Goal: Task Accomplishment & Management: Complete application form

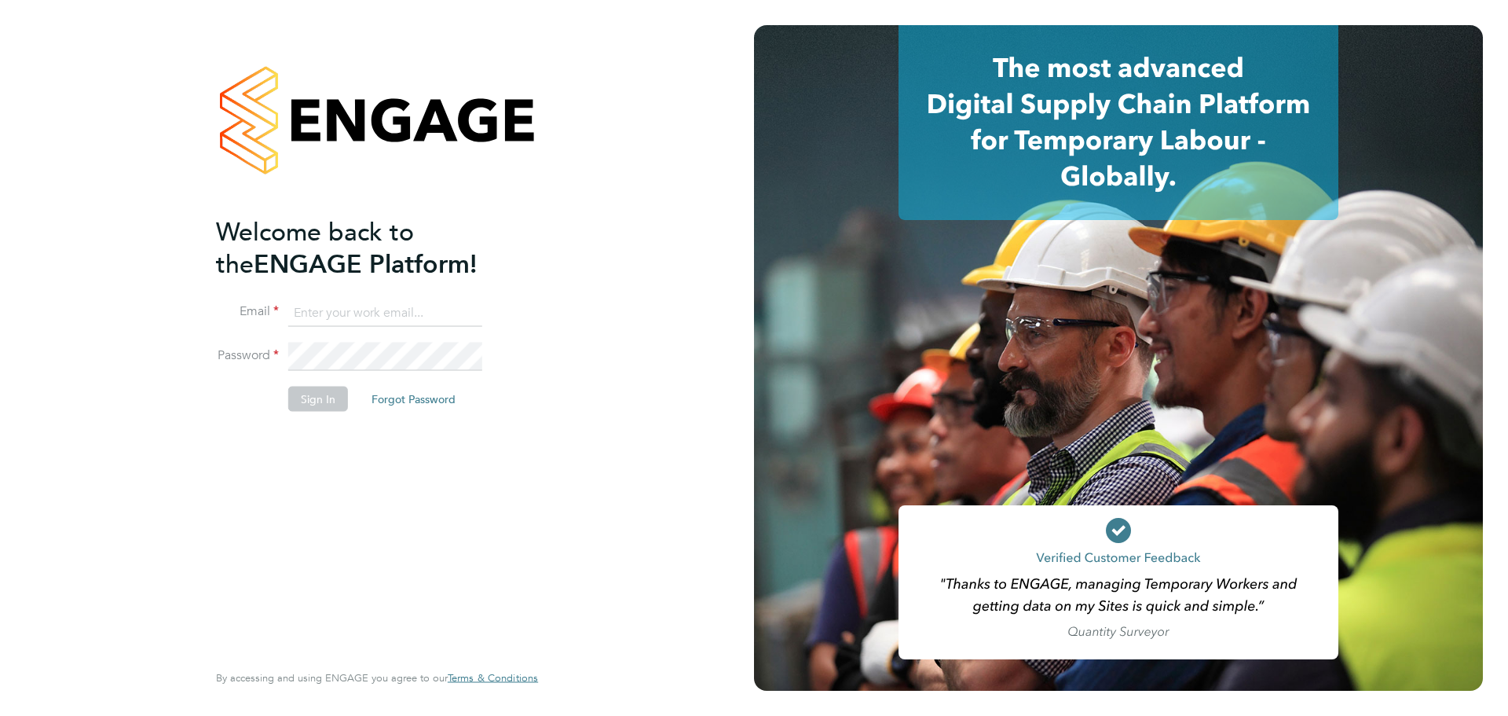
click at [447, 299] on input at bounding box center [385, 312] width 194 height 28
click at [446, 323] on input at bounding box center [385, 312] width 194 height 28
type input "seddon@psrsolutions.co.uk"
click at [318, 399] on button "Sign In" at bounding box center [318, 398] width 60 height 25
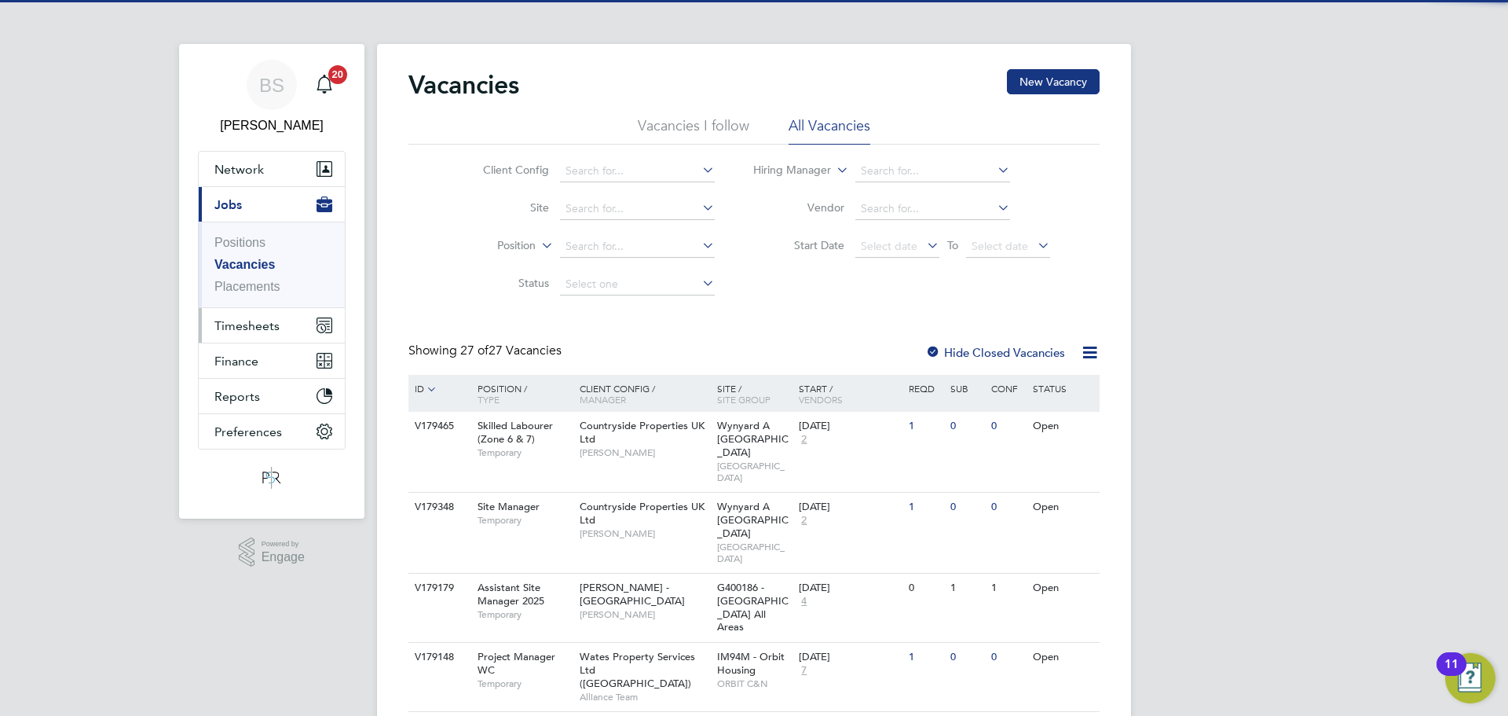
click at [265, 330] on span "Timesheets" at bounding box center [246, 325] width 65 height 15
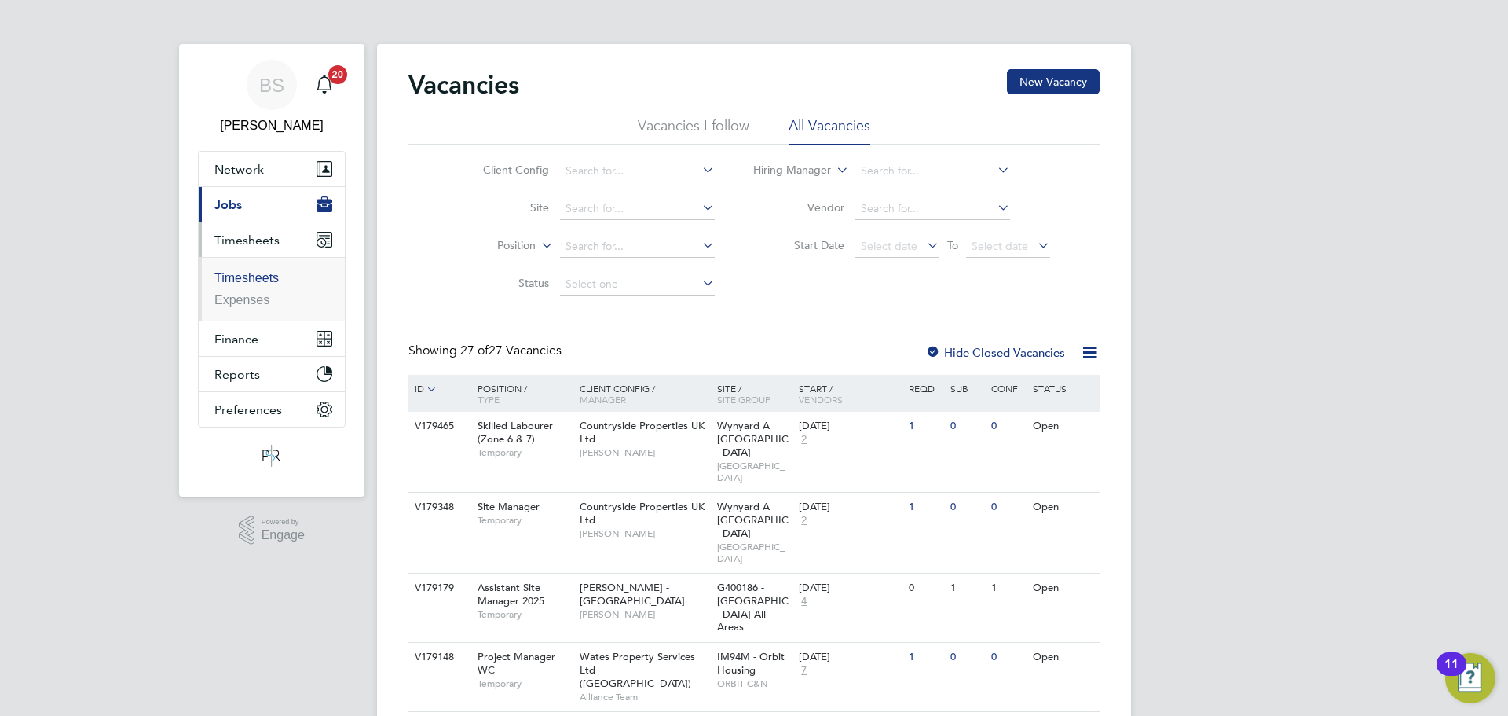
click at [270, 276] on link "Timesheets" at bounding box center [246, 277] width 64 height 13
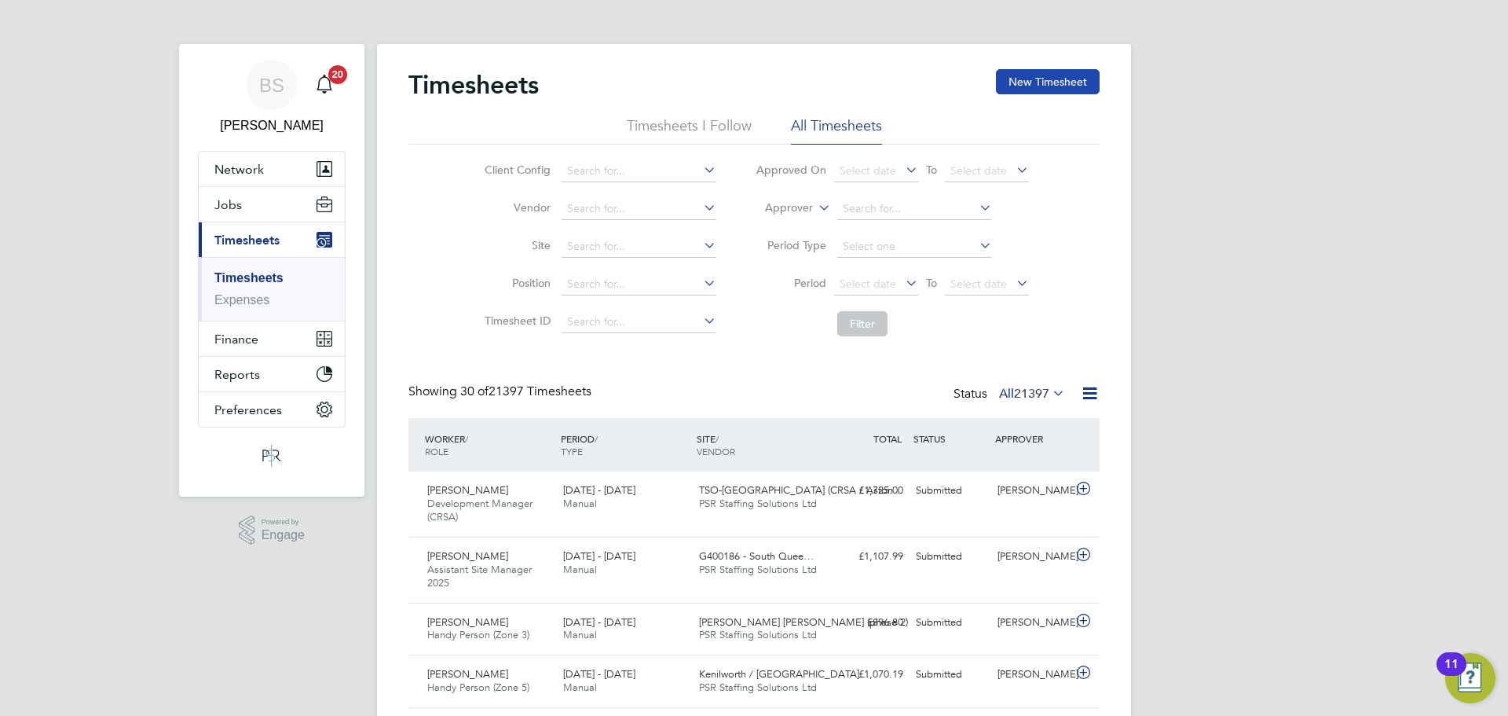
click at [1049, 71] on button "New Timesheet" at bounding box center [1048, 81] width 104 height 25
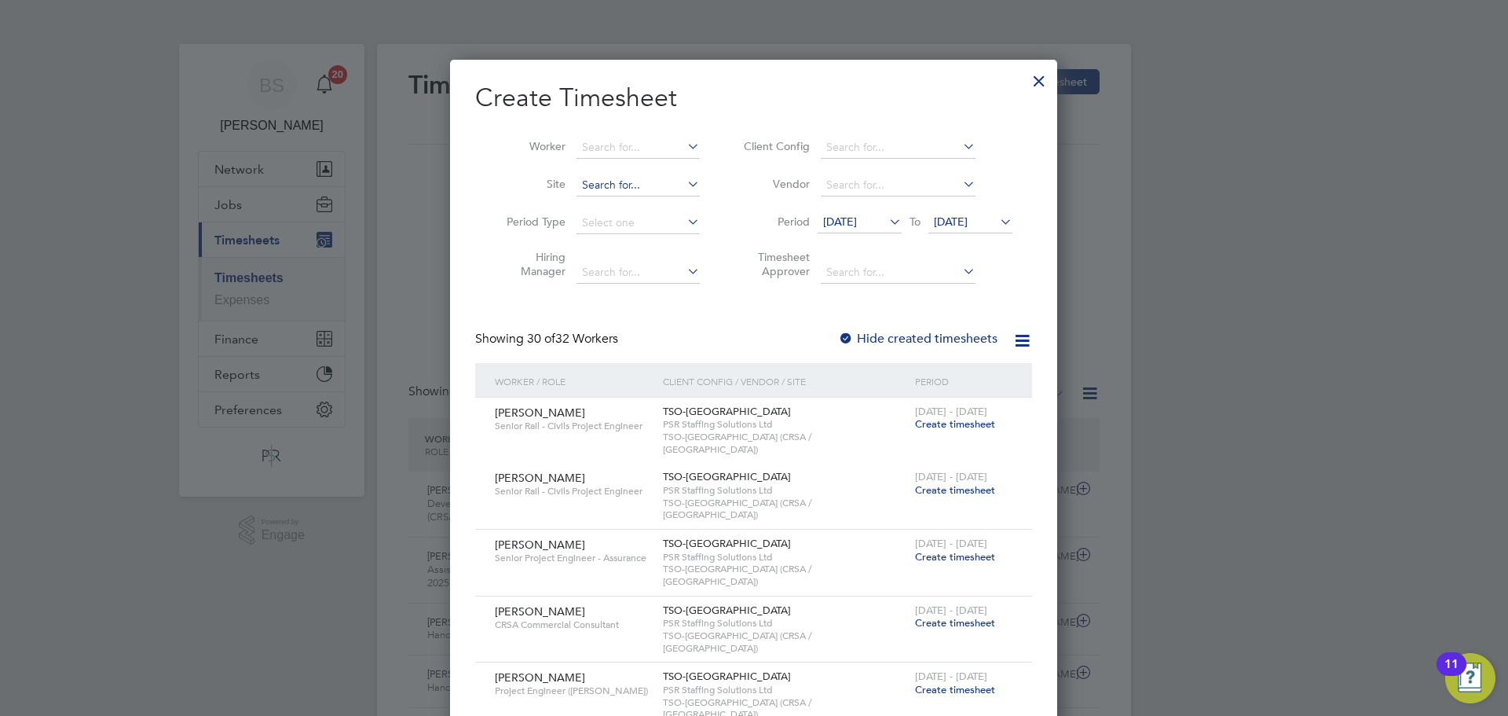
click at [598, 189] on input at bounding box center [638, 185] width 123 height 22
type input "n"
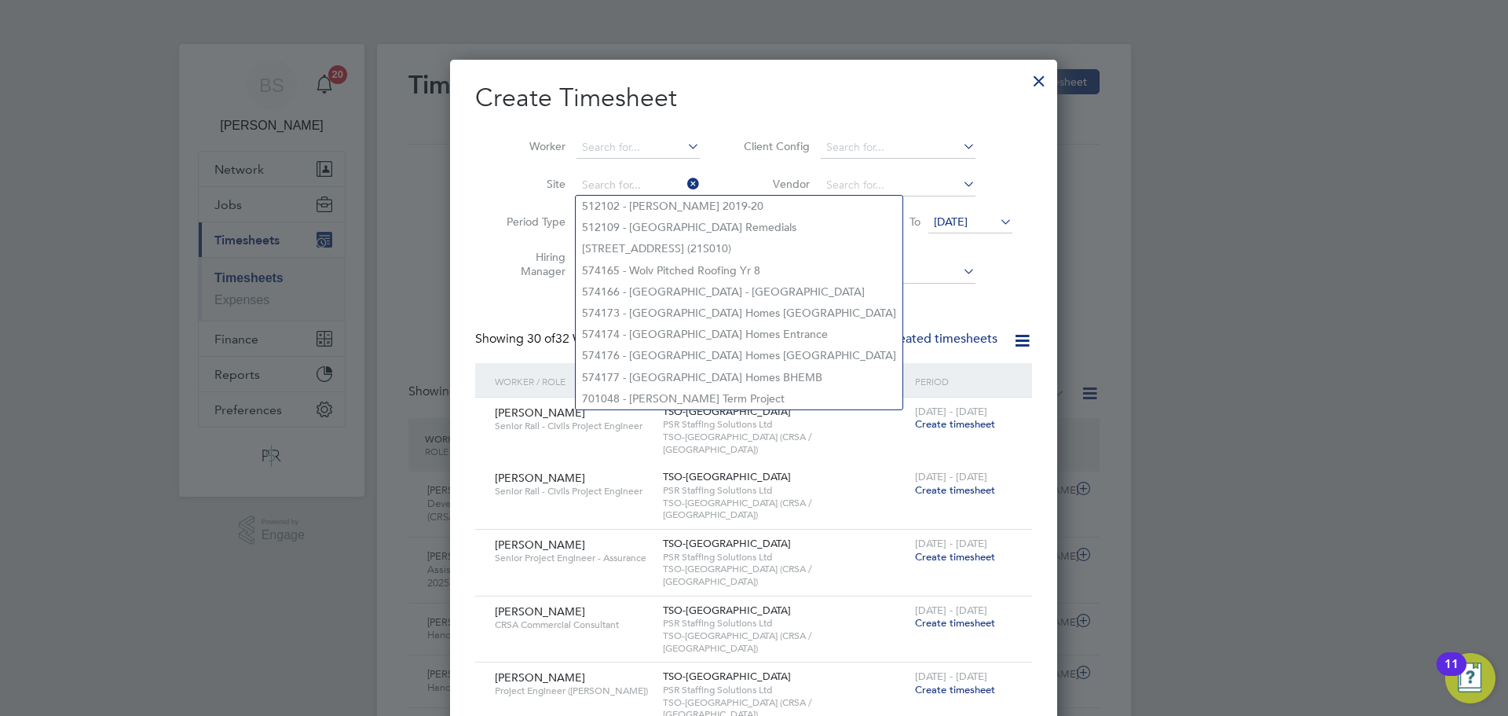
drag, startPoint x: 675, startPoint y: 147, endPoint x: 674, endPoint y: 127, distance: 19.7
click at [675, 143] on input at bounding box center [638, 148] width 123 height 22
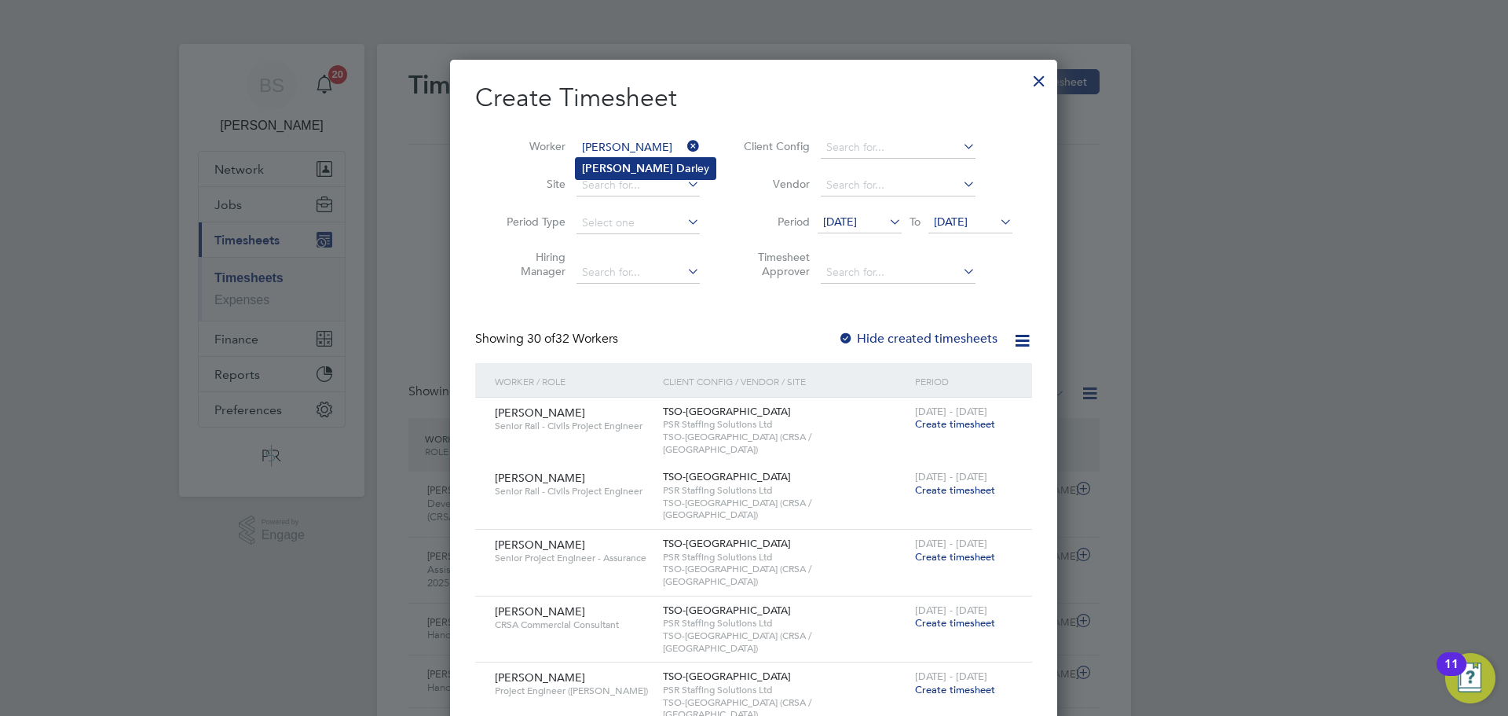
click at [644, 168] on li "[PERSON_NAME] [PERSON_NAME]" at bounding box center [646, 168] width 140 height 21
type input "[PERSON_NAME]"
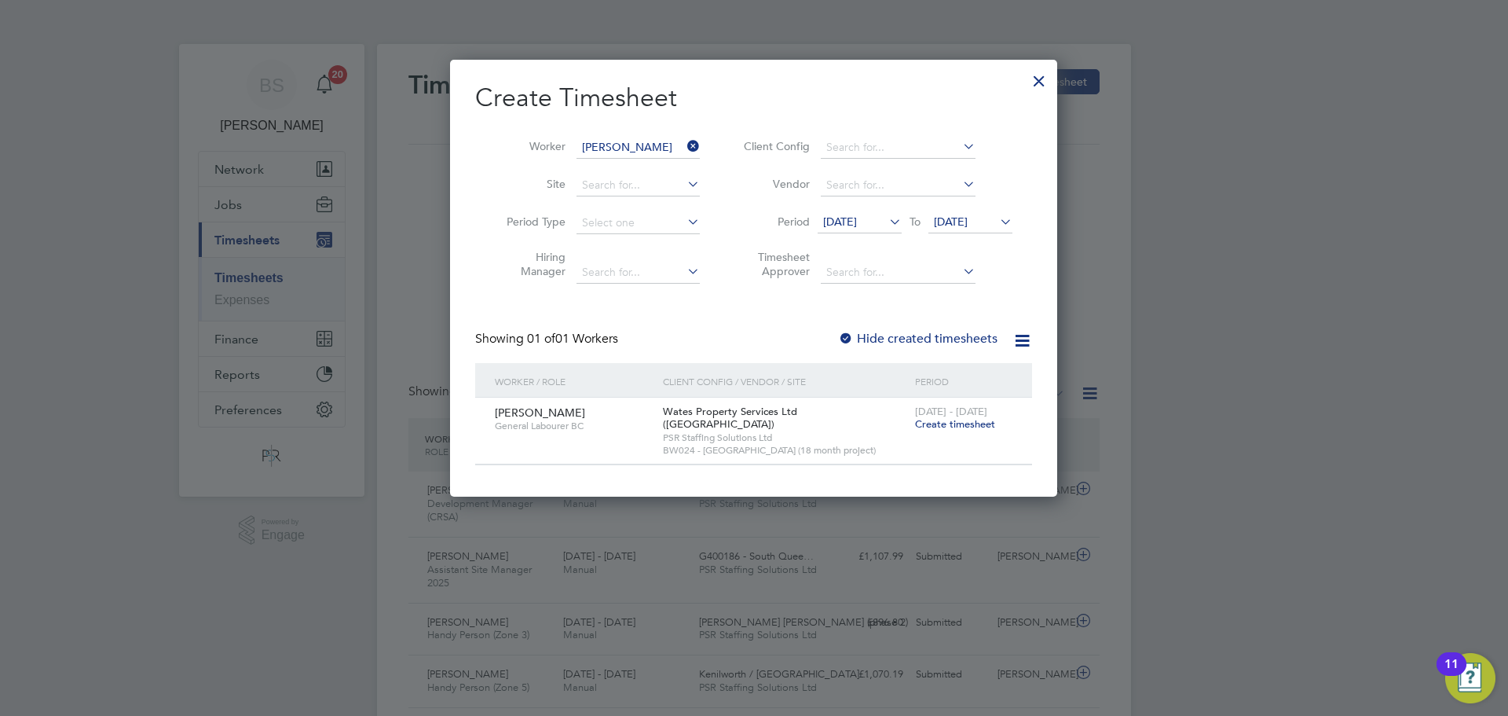
click at [953, 421] on span "Create timesheet" at bounding box center [955, 423] width 80 height 13
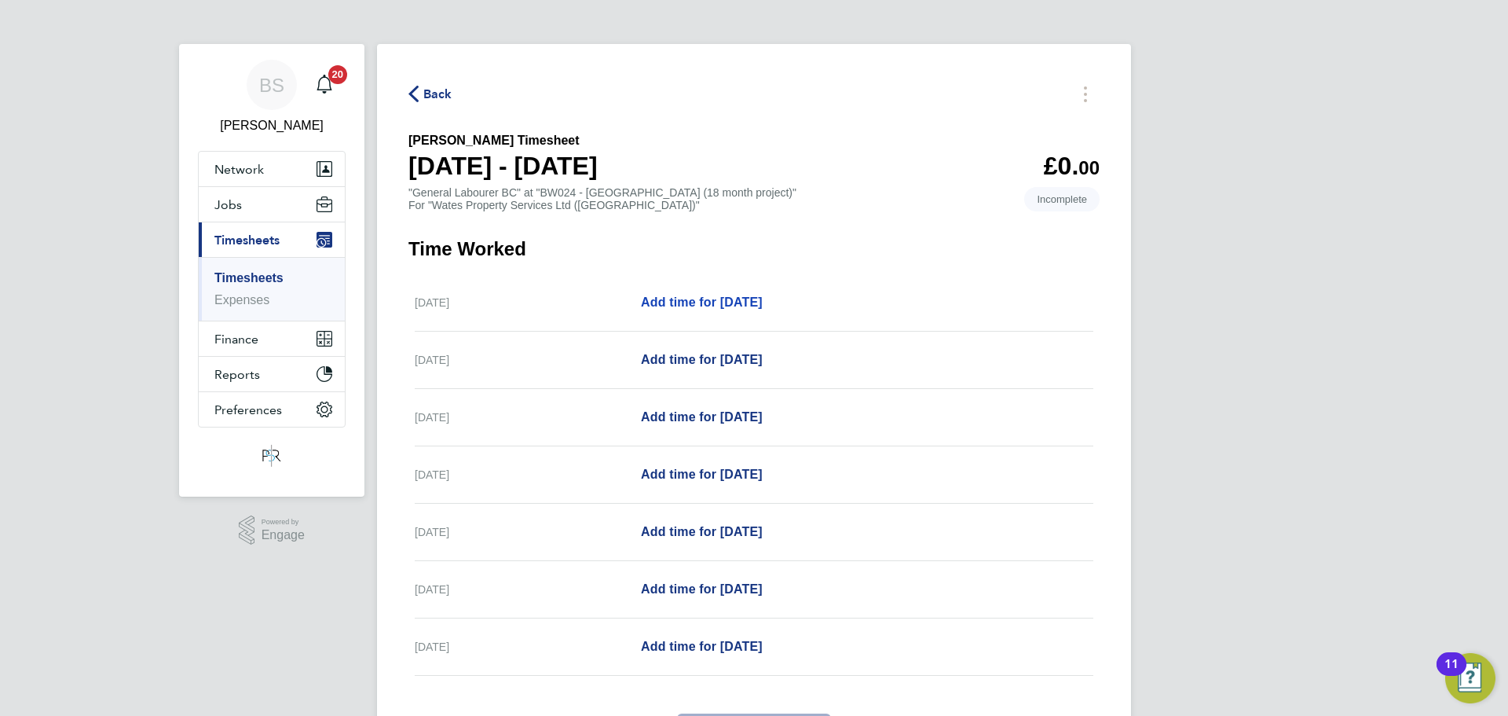
click at [701, 301] on span "Add time for [DATE]" at bounding box center [702, 301] width 122 height 13
select select "30"
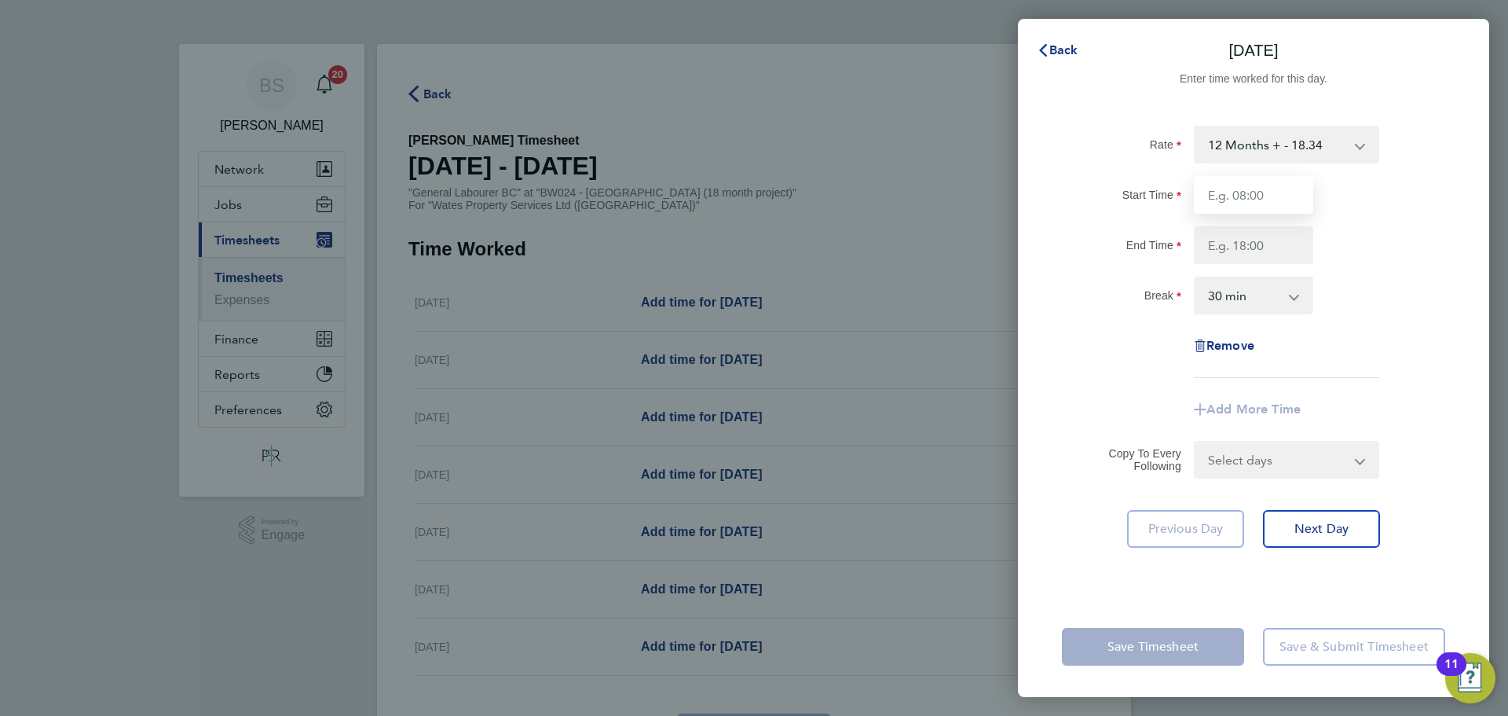
click at [1268, 191] on input "Start Time" at bounding box center [1253, 195] width 119 height 38
type input "07:30"
click at [1279, 241] on input "End Time" at bounding box center [1253, 245] width 119 height 38
type input "17:00"
click at [1271, 446] on form "Rate 12 Months + - 18.34 Start Time 07:30 End Time 17:00 Break 0 min 15 min 30 …" at bounding box center [1253, 302] width 383 height 353
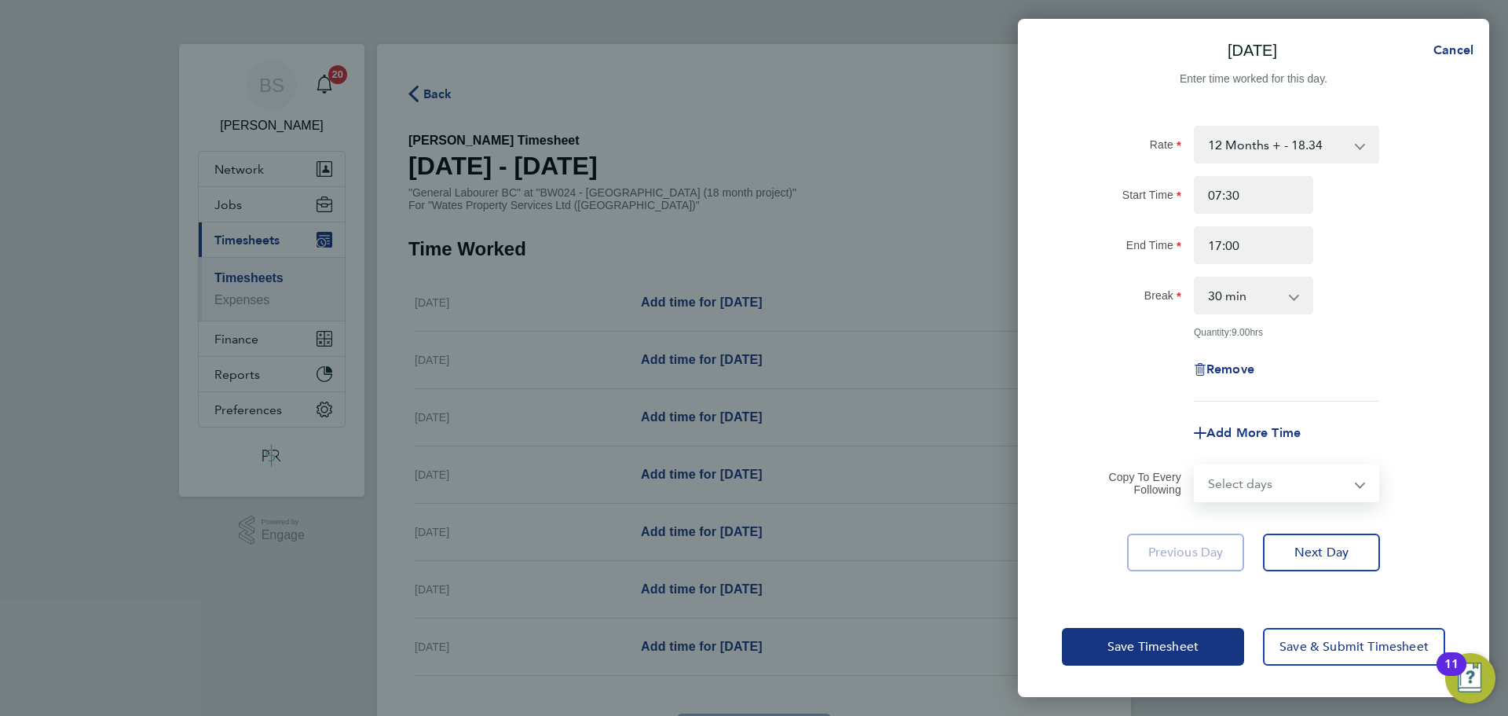
select select "DAY"
click at [1195, 467] on select "Select days Day Weekday (Mon-Fri) [DATE] [DATE] [DATE] [DATE] [DATE] [DATE]" at bounding box center [1277, 483] width 165 height 35
select select "[DATE]"
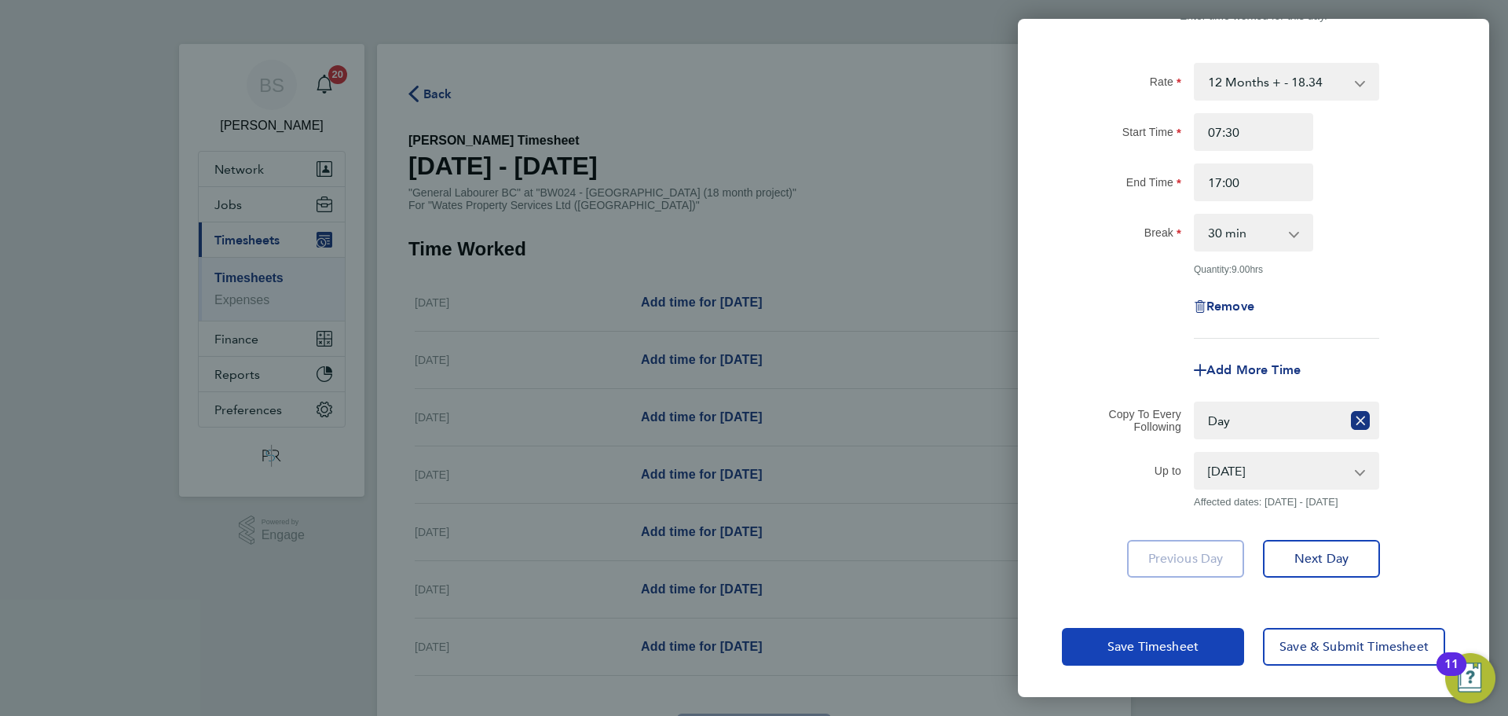
click at [1198, 646] on span "Save Timesheet" at bounding box center [1152, 647] width 91 height 16
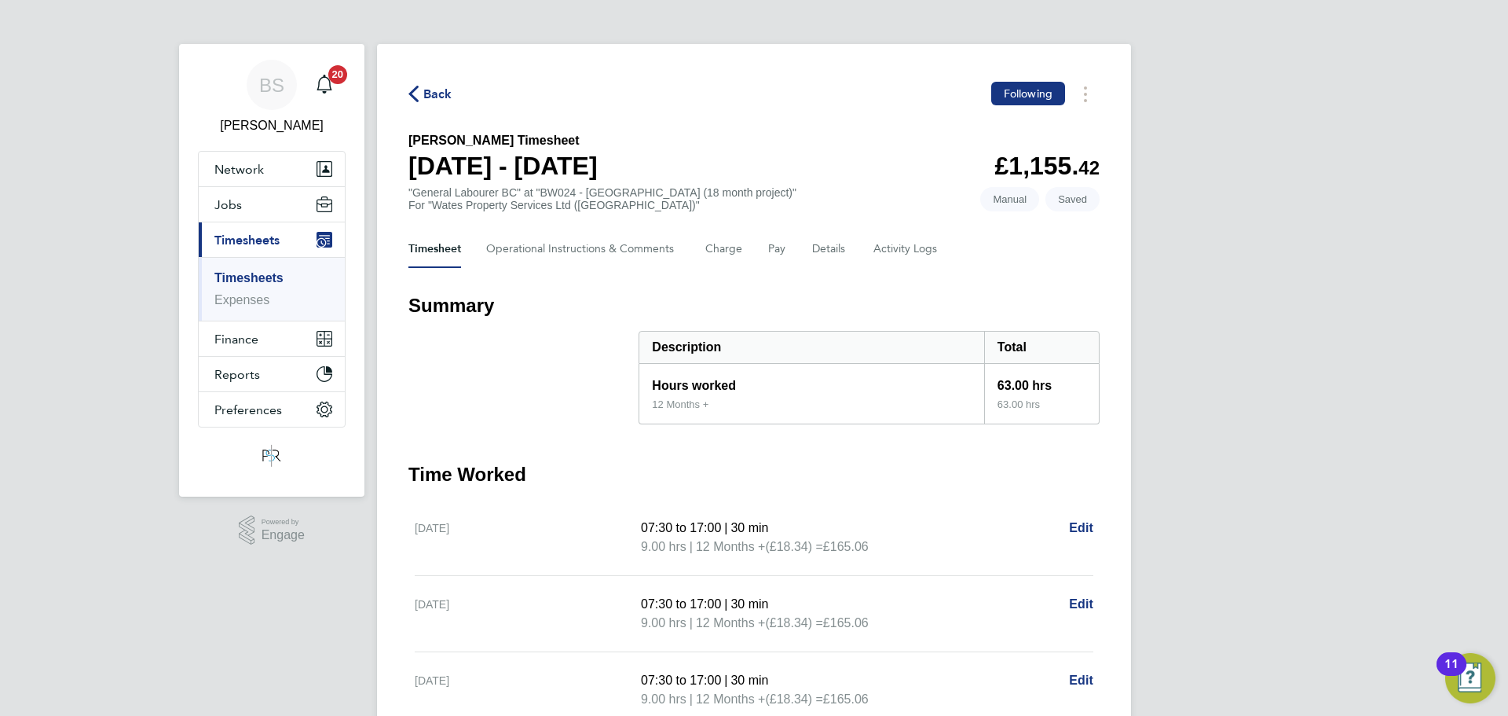
click at [1088, 602] on span "Edit" at bounding box center [1081, 603] width 24 height 13
select select "30"
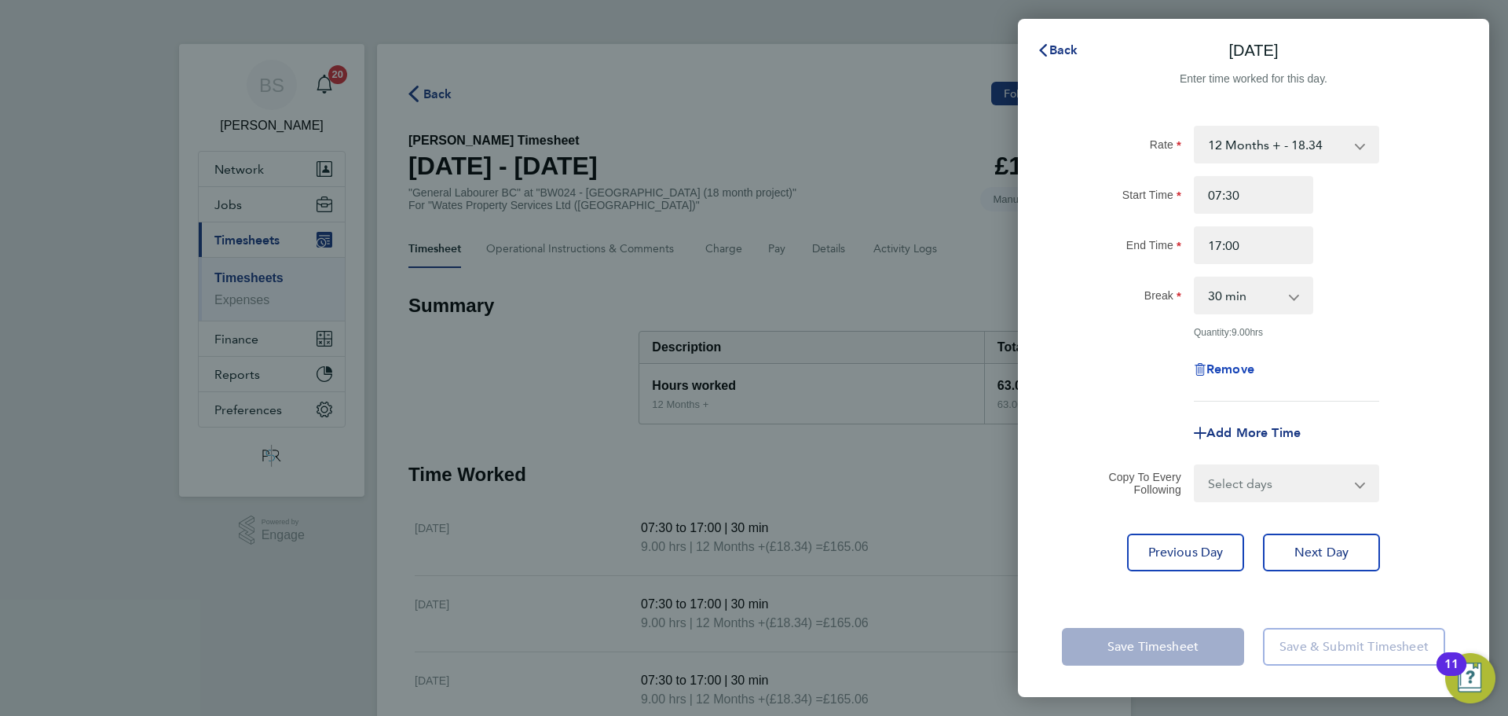
click at [1234, 372] on span "Remove" at bounding box center [1230, 368] width 48 height 15
select select "null"
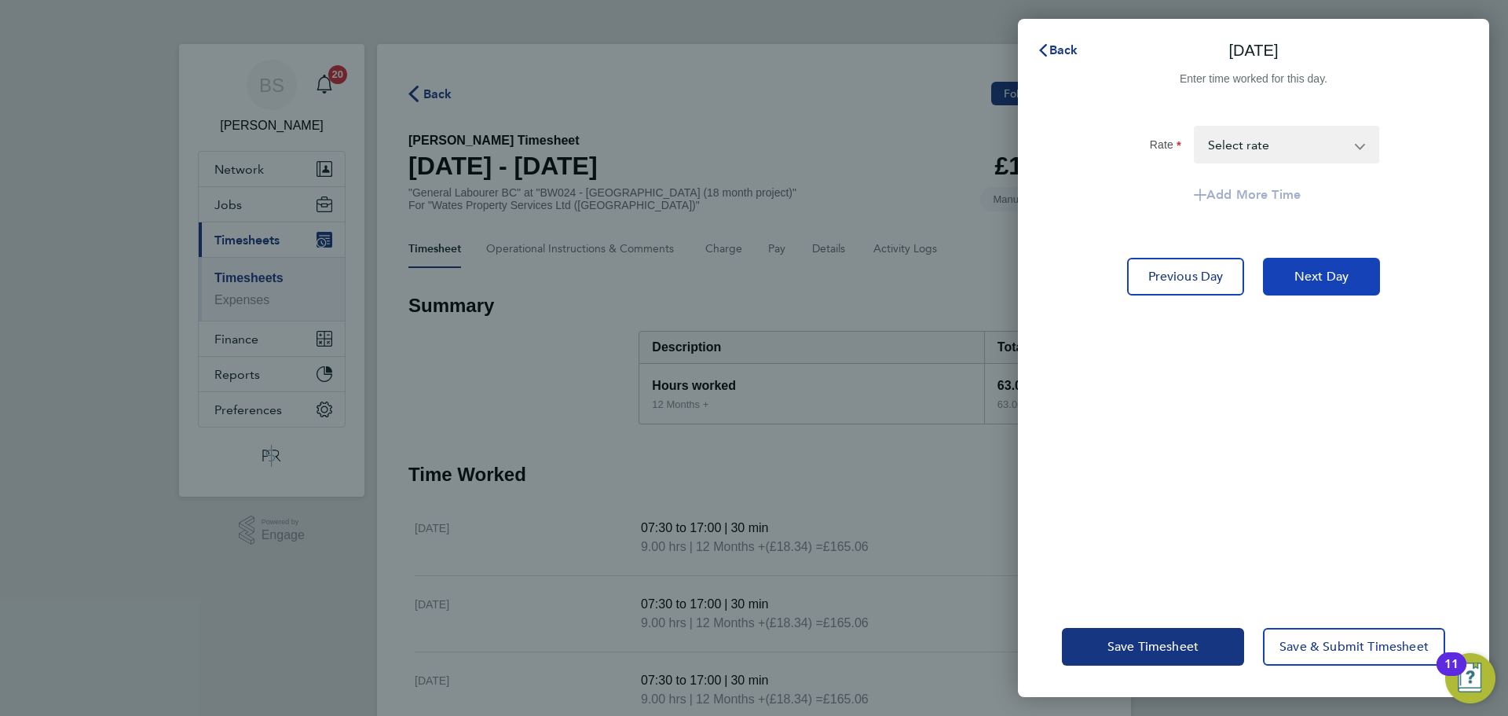
click at [1314, 282] on span "Next Day" at bounding box center [1321, 277] width 54 height 16
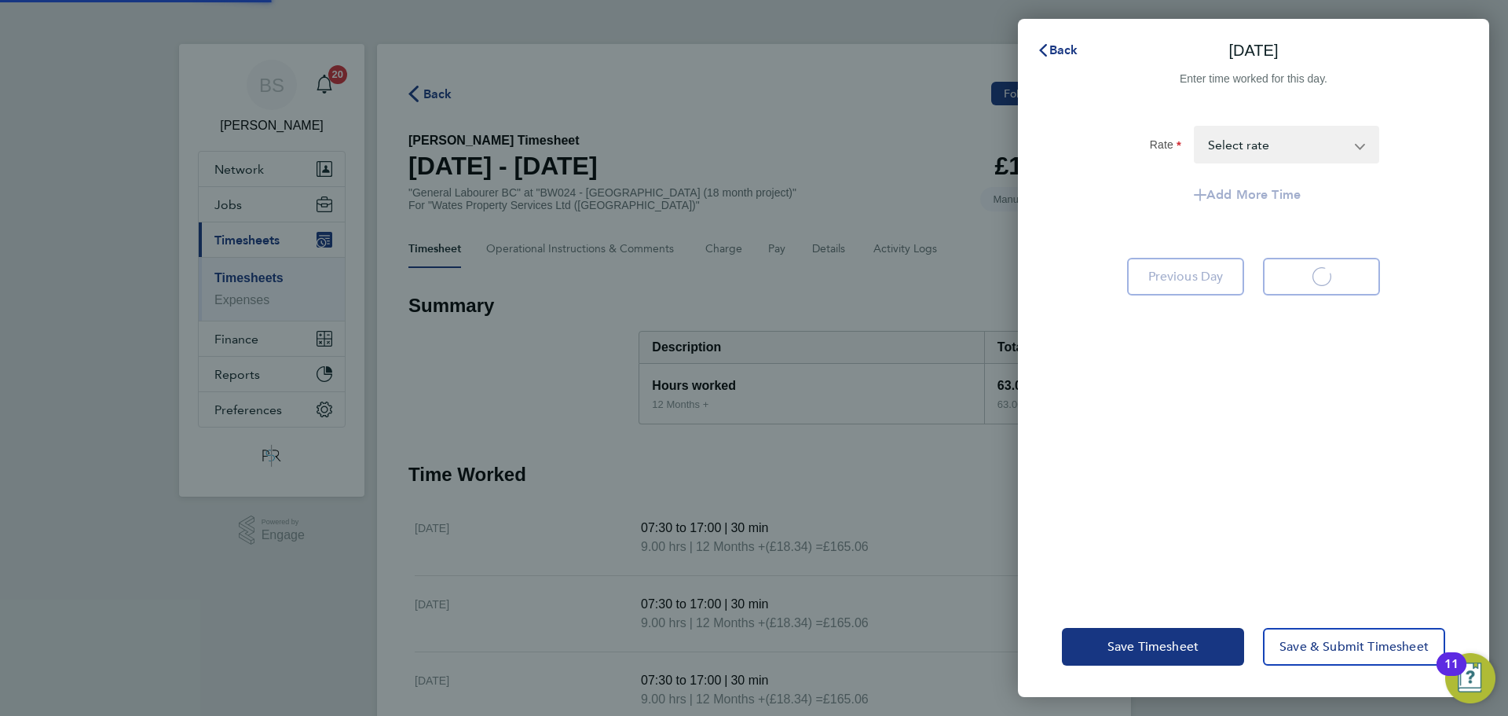
select select "30"
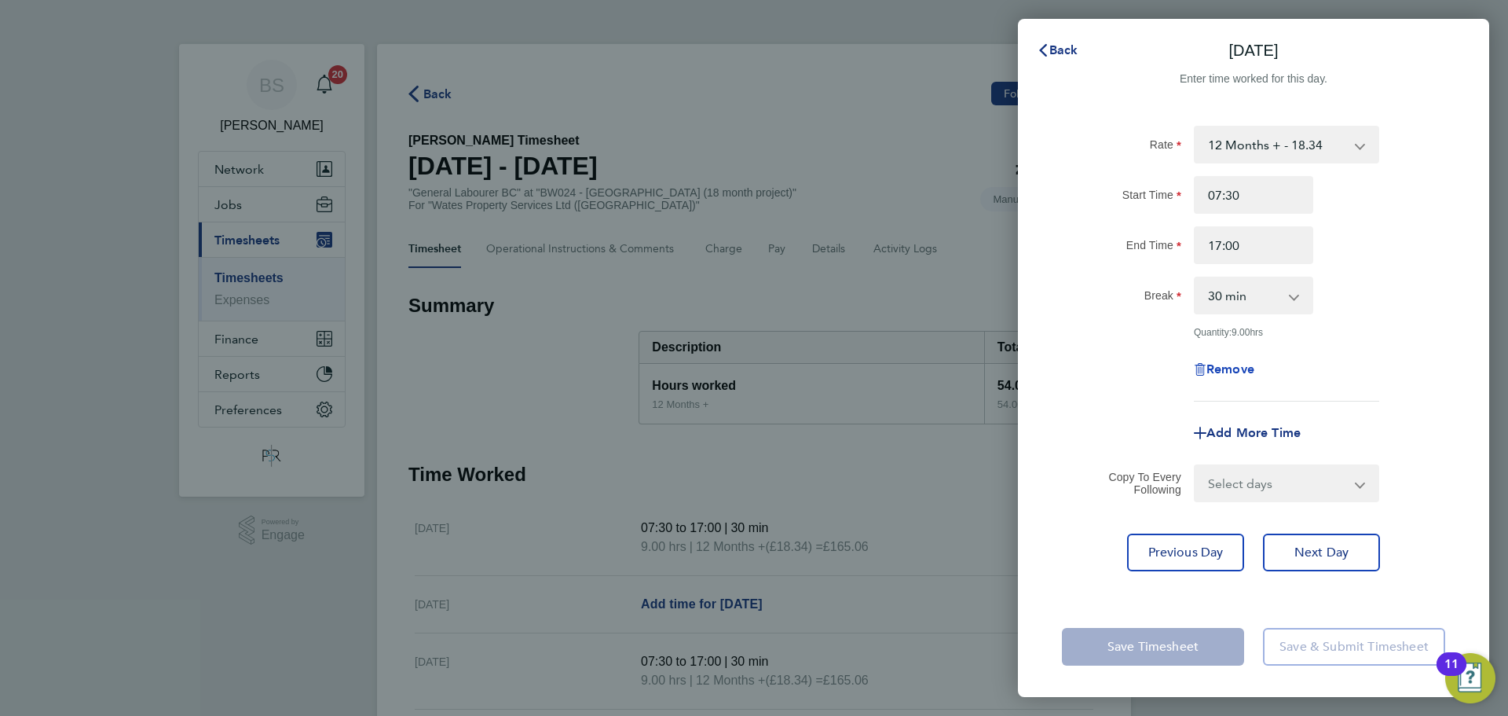
click at [1226, 368] on span "Remove" at bounding box center [1230, 368] width 48 height 15
select select "null"
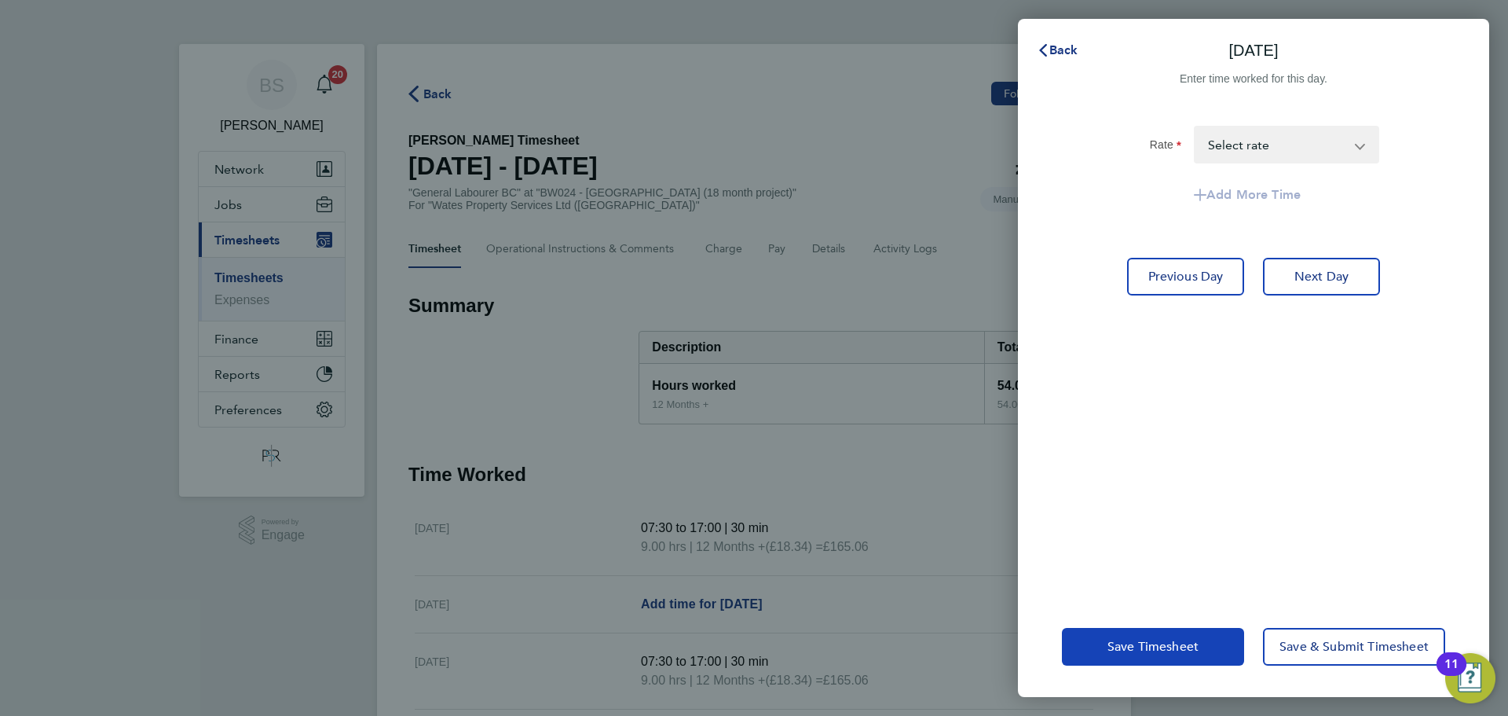
click at [1186, 662] on button "Save Timesheet" at bounding box center [1153, 647] width 182 height 38
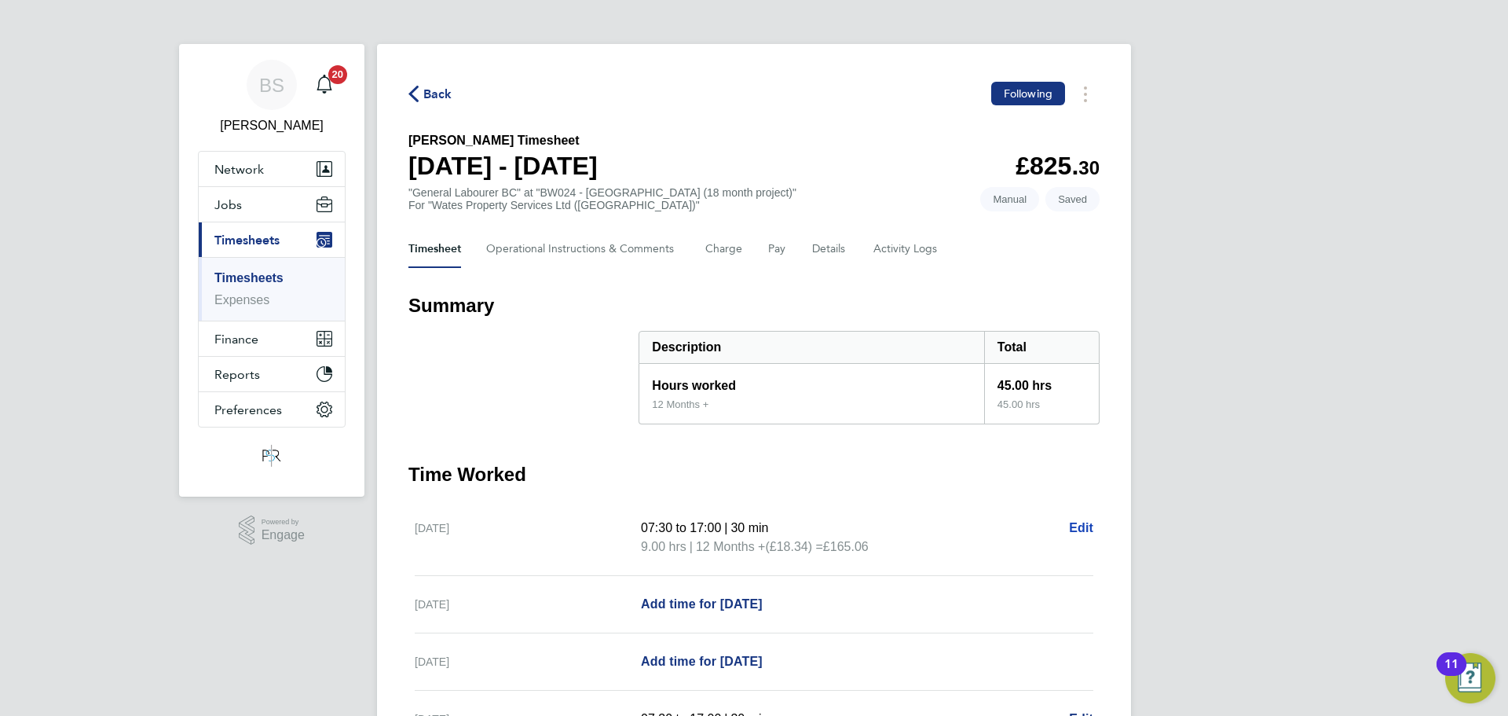
click at [1069, 530] on span "Edit" at bounding box center [1081, 527] width 24 height 13
select select "30"
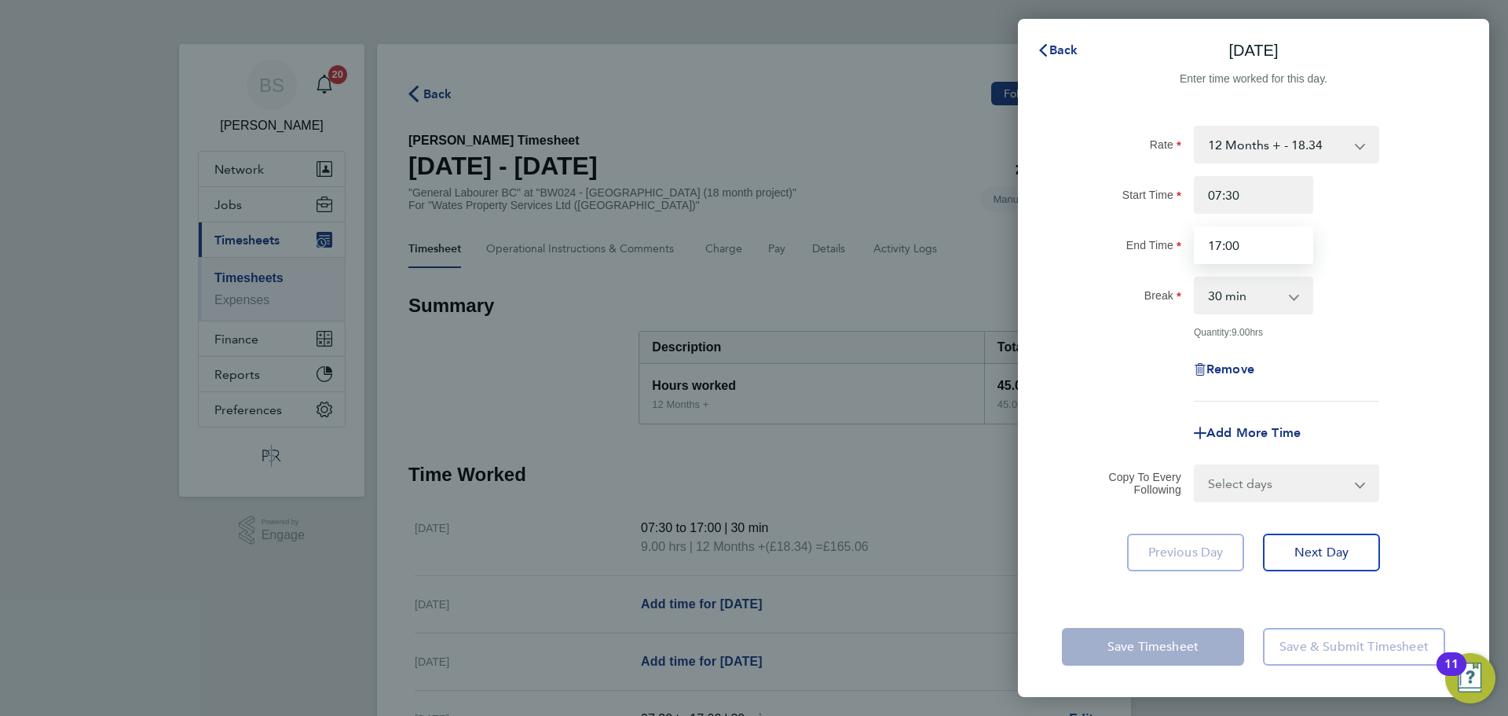
click at [1233, 243] on input "17:00" at bounding box center [1253, 245] width 119 height 38
type input "17:30"
click at [1353, 257] on div "End Time 17:30" at bounding box center [1254, 245] width 396 height 38
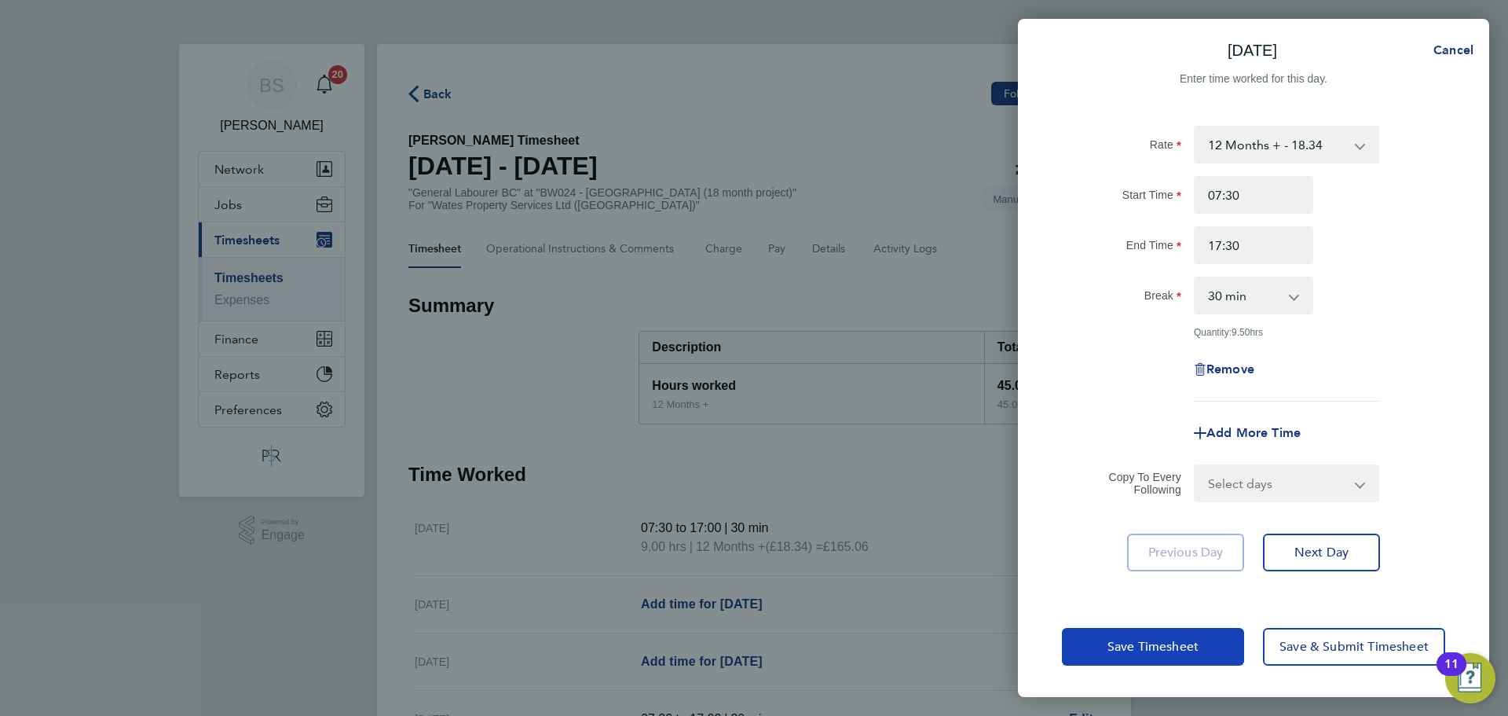
click at [1200, 650] on button "Save Timesheet" at bounding box center [1153, 647] width 182 height 38
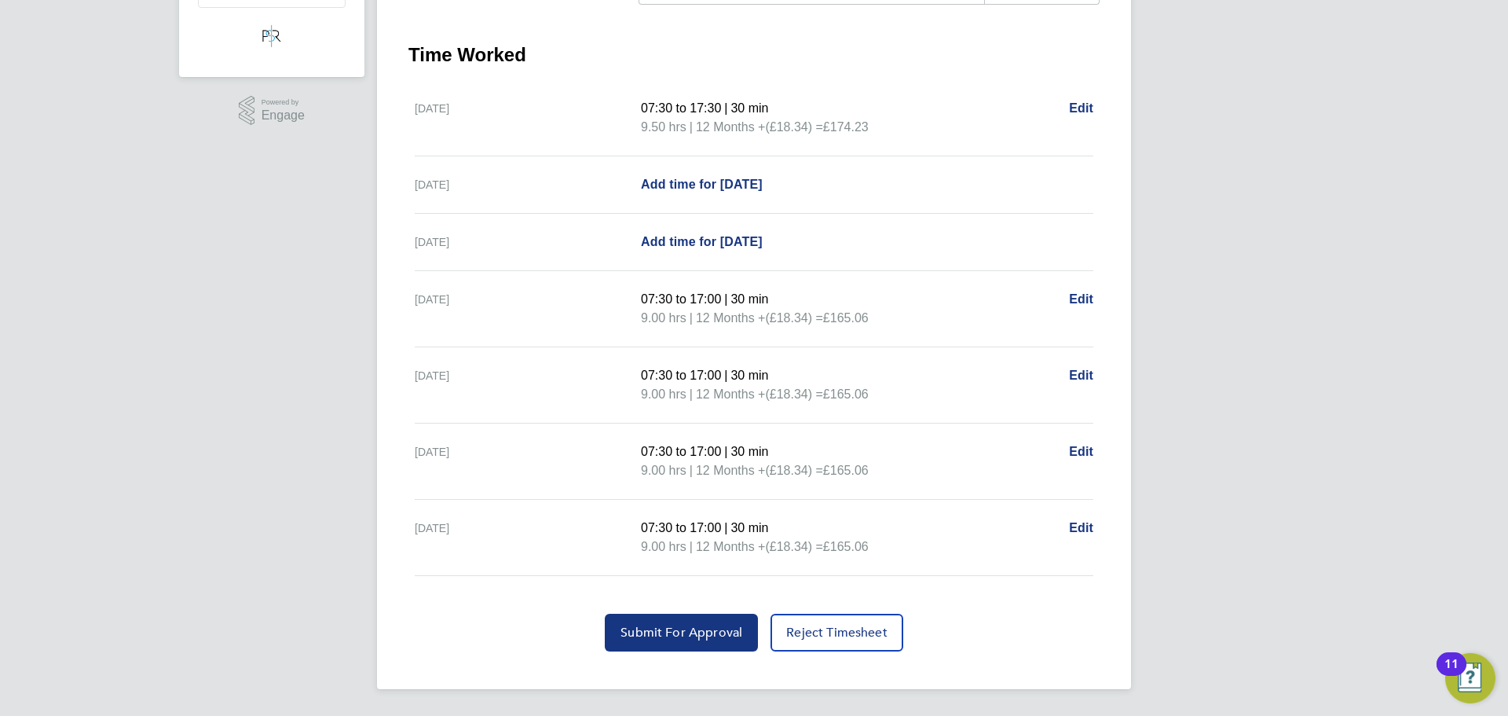
click at [1094, 307] on ul "[DATE] 07:30 to 17:30 | 30 min 9.50 hrs | 12 Months + (£18.34) = £174.23 Edit […" at bounding box center [753, 328] width 691 height 496
click at [1089, 302] on span "Edit" at bounding box center [1081, 298] width 24 height 13
select select "30"
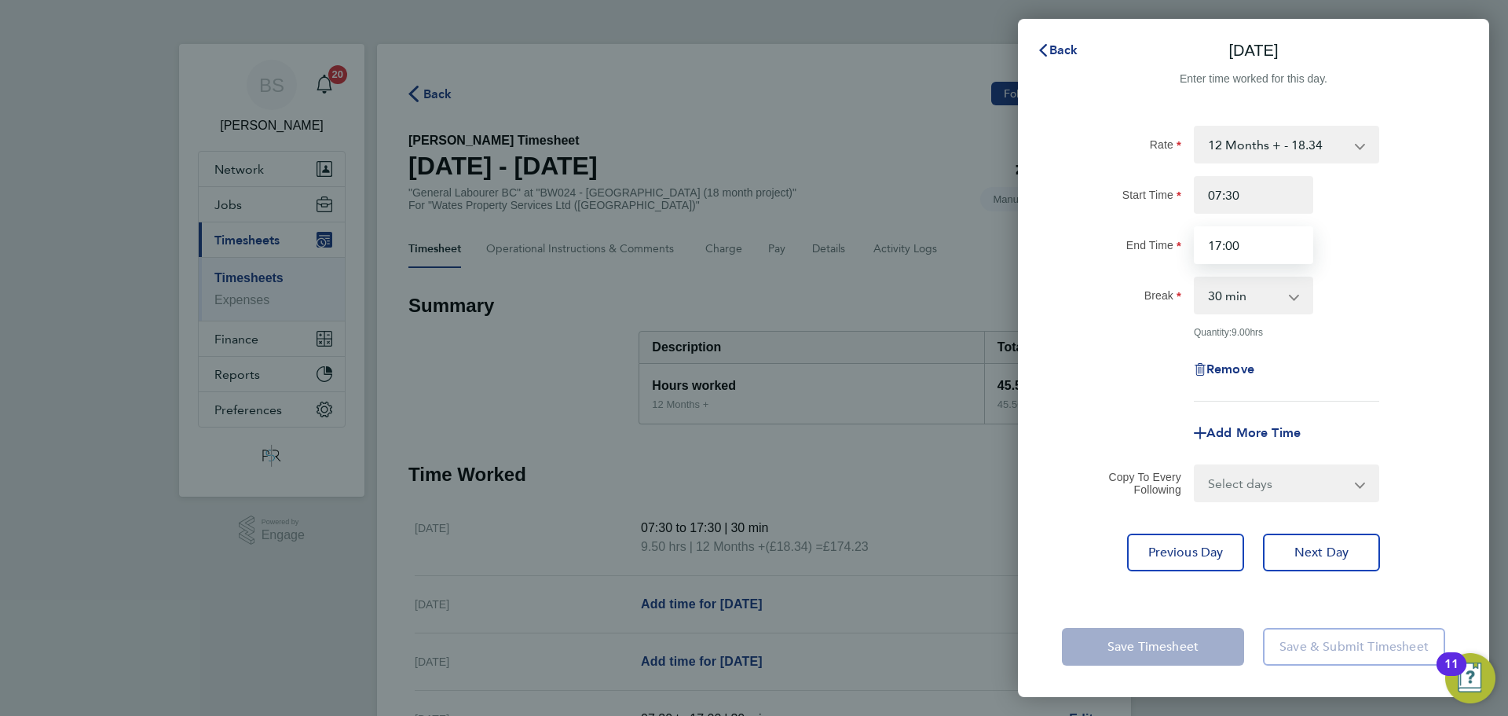
click at [1235, 245] on input "17:00" at bounding box center [1253, 245] width 119 height 38
type input "17:30"
click at [1276, 494] on select "Select days Day [DATE] [DATE] [DATE]" at bounding box center [1277, 483] width 165 height 35
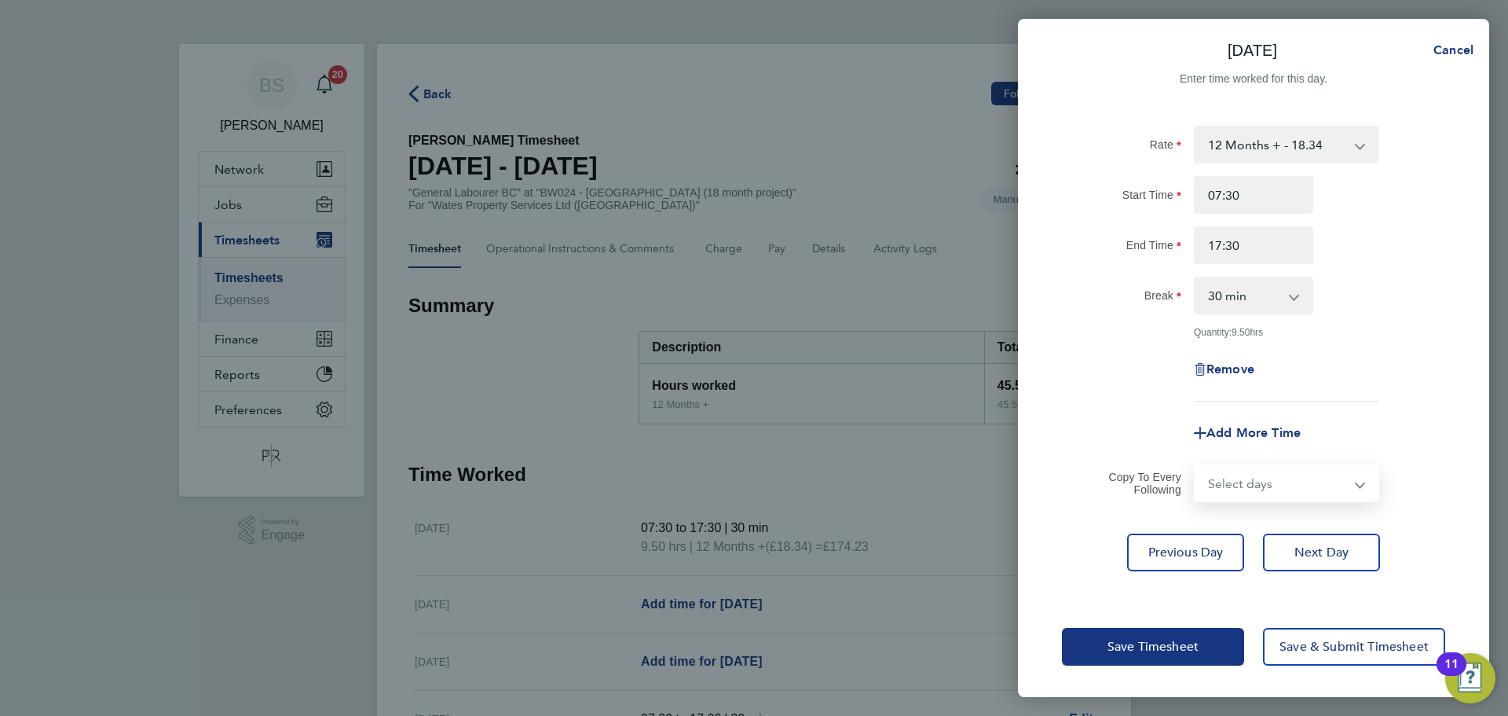
select select "DAY"
click at [1195, 467] on select "Select days Day [DATE] [DATE] [DATE]" at bounding box center [1277, 483] width 165 height 35
select select "[DATE]"
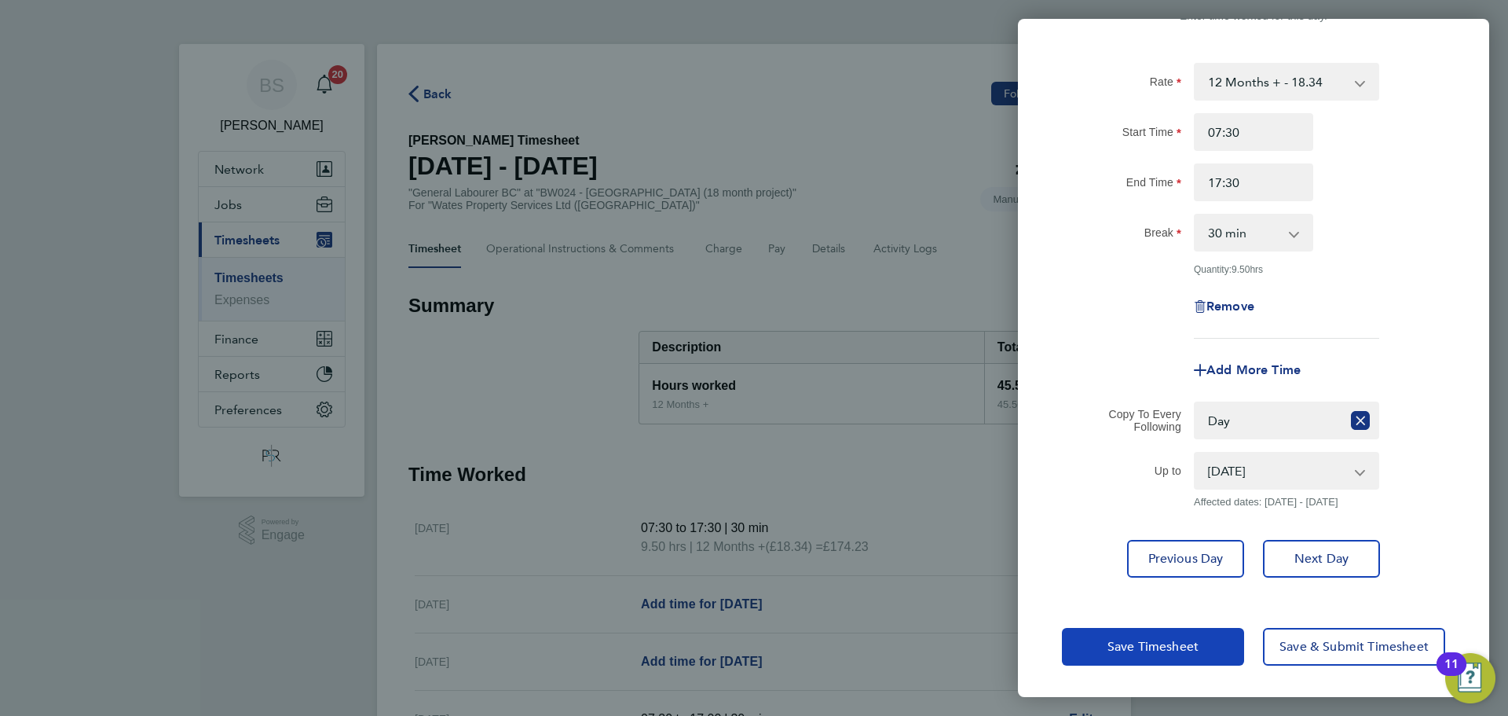
click at [1201, 656] on button "Save Timesheet" at bounding box center [1153, 647] width 182 height 38
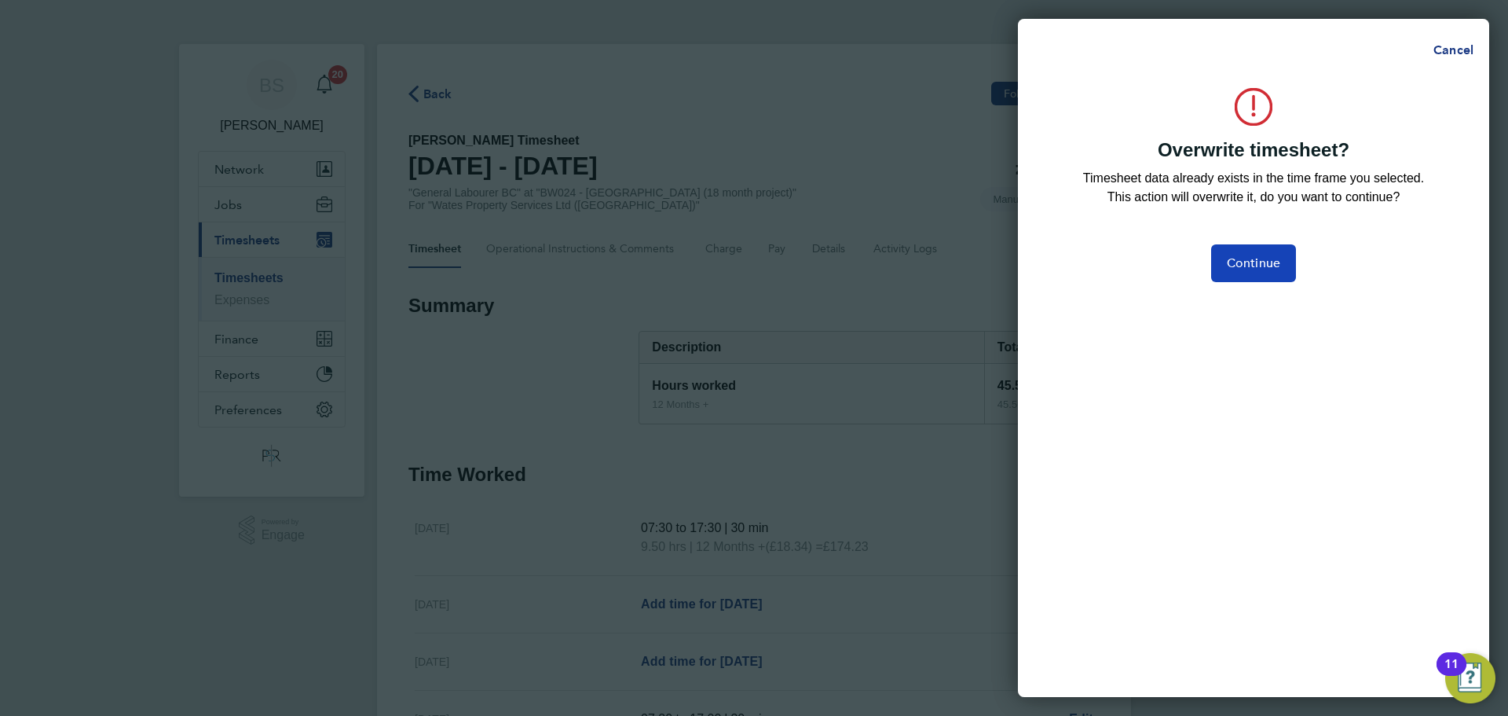
click at [1279, 275] on button "Continue" at bounding box center [1253, 263] width 85 height 38
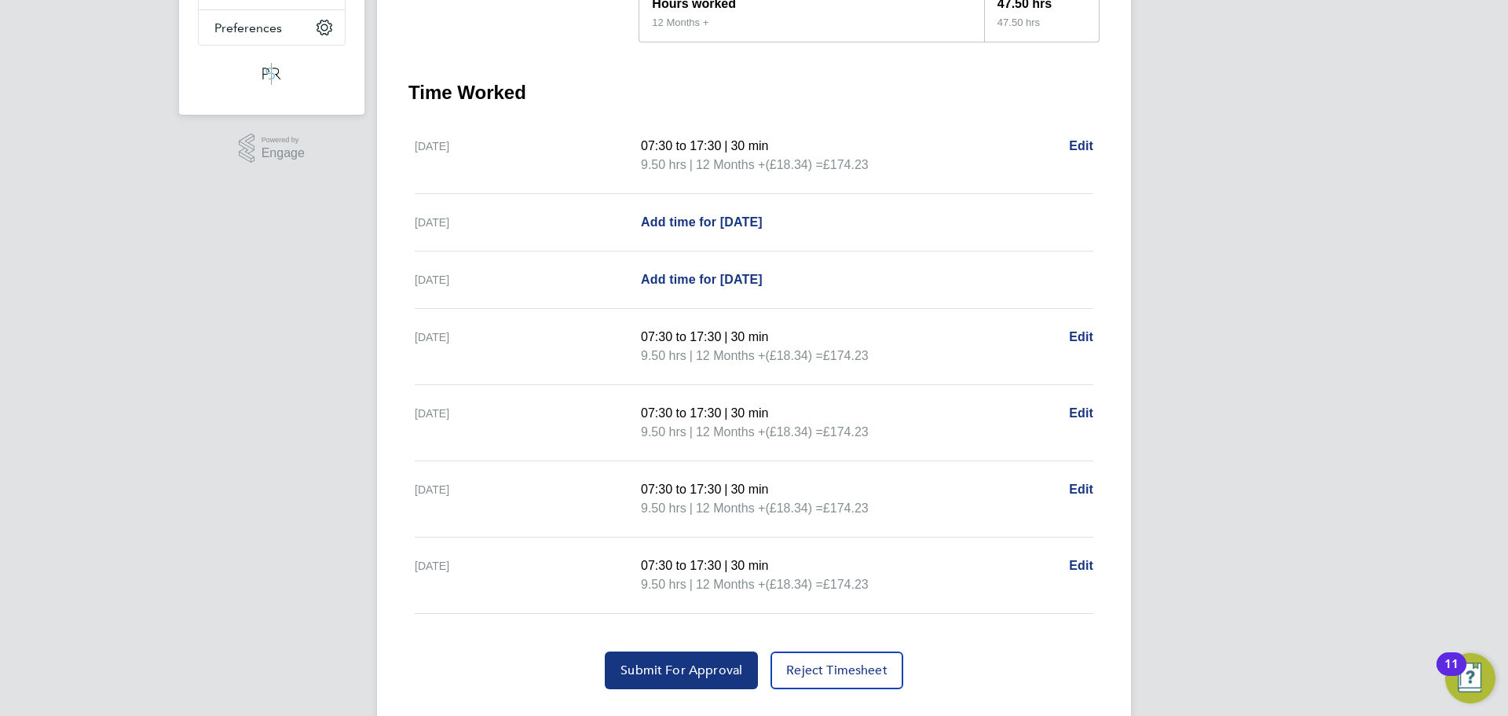
scroll to position [419, 0]
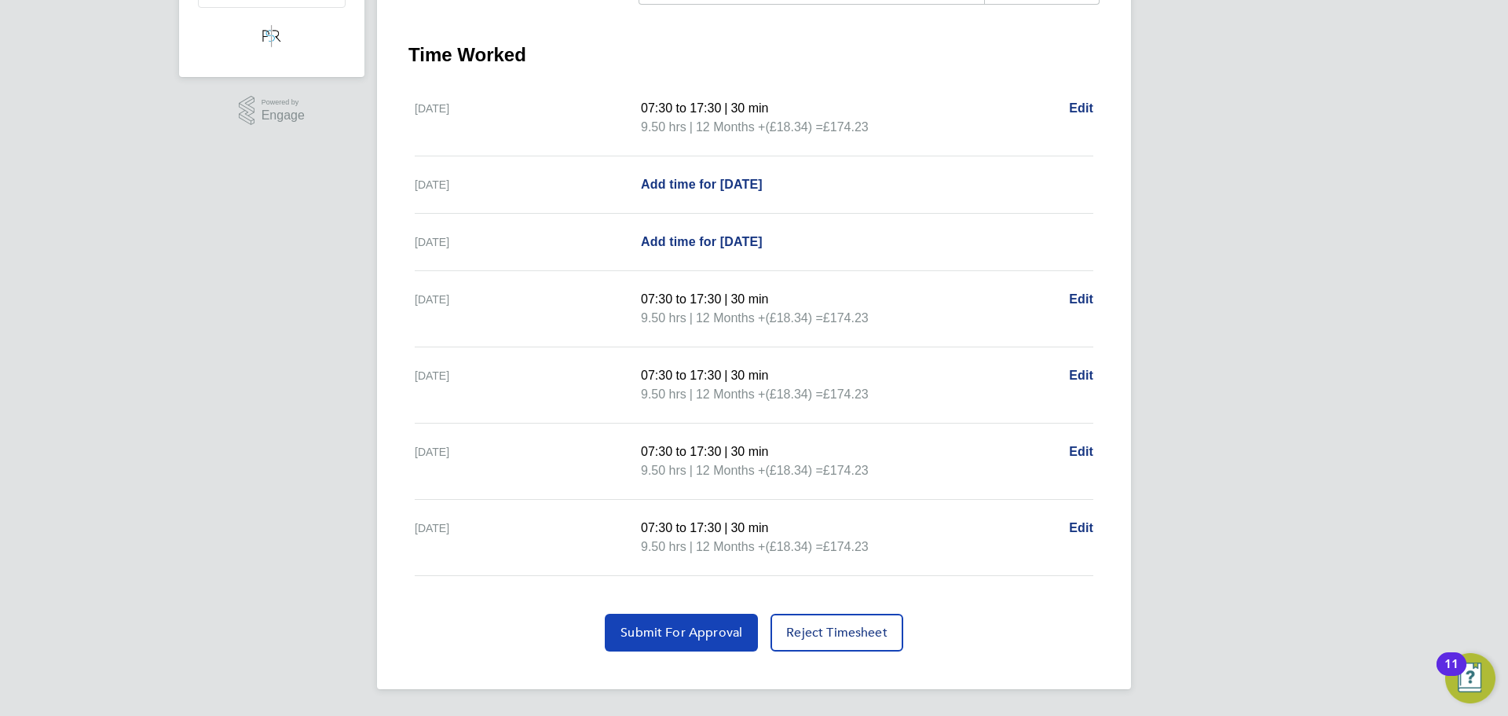
click at [676, 642] on button "Submit For Approval" at bounding box center [681, 632] width 153 height 38
